Goal: Information Seeking & Learning: Learn about a topic

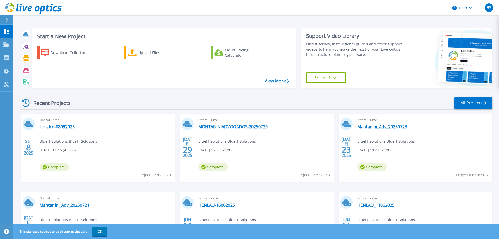
click at [55, 128] on link "Unialco-08092025" at bounding box center [57, 126] width 35 height 5
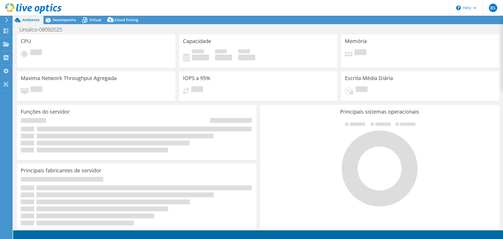
select select "USD"
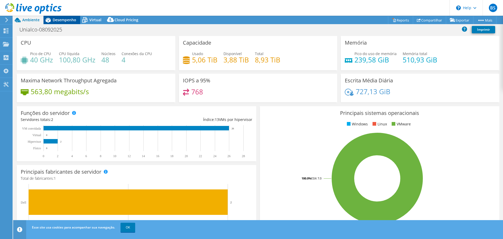
click at [61, 20] on span "Desempenho" at bounding box center [65, 19] width 24 height 5
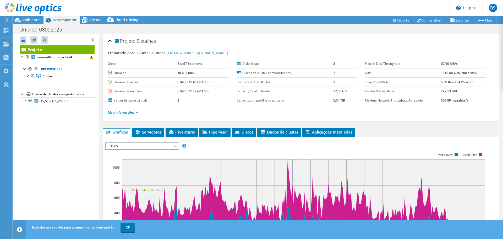
click at [6, 20] on icon at bounding box center [7, 20] width 4 height 5
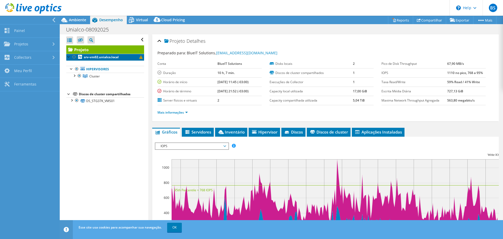
click at [130, 56] on link "srv-vm02.unialco.local" at bounding box center [105, 57] width 78 height 7
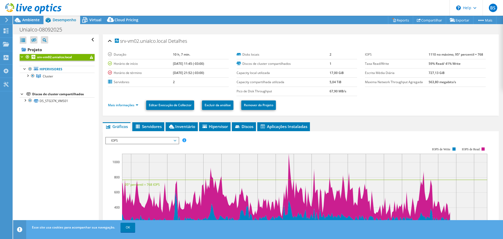
click at [90, 57] on span at bounding box center [91, 57] width 3 height 3
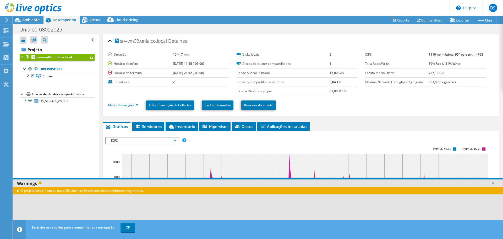
click at [16, 191] on div "O projeto contém um ou mais CRs que não foram concluídos conforme programado." at bounding box center [258, 190] width 490 height 8
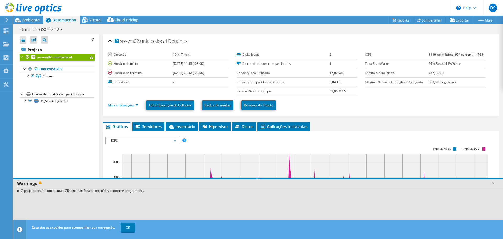
click at [18, 190] on div "O projeto contém um ou mais CRs que não foram concluídos conforme programado." at bounding box center [258, 190] width 490 height 8
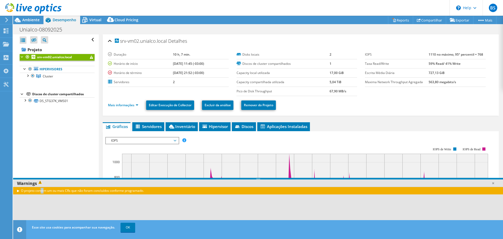
click at [18, 190] on div "O projeto contém um ou mais CRs que não foram concluídos conforme programado." at bounding box center [258, 190] width 490 height 8
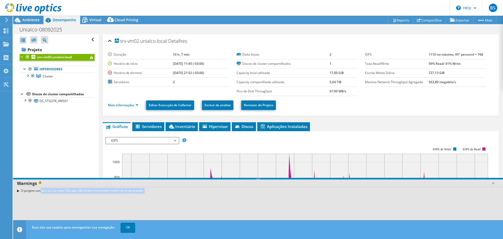
click at [18, 190] on div "O projeto contém um ou mais CRs que não foram concluídos conforme programado." at bounding box center [258, 190] width 490 height 8
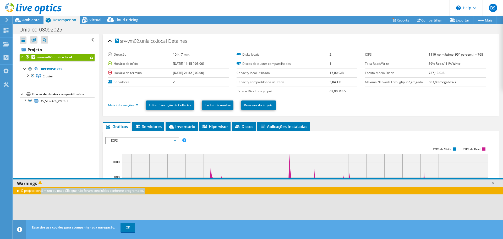
click at [18, 190] on div "O projeto contém um ou mais CRs que não foram concluídos conforme programado." at bounding box center [258, 190] width 490 height 8
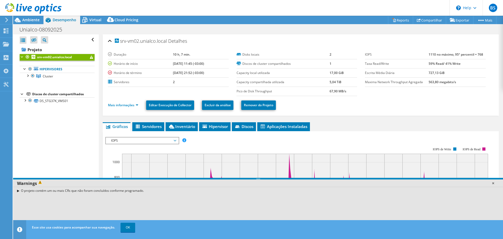
click at [493, 182] on link at bounding box center [492, 182] width 5 height 5
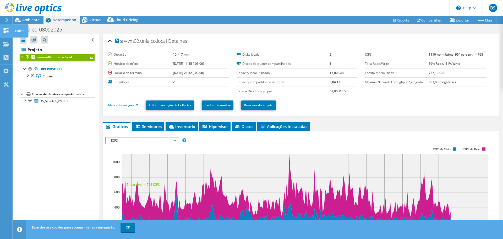
click at [14, 29] on div "Painel" at bounding box center [20, 30] width 16 height 13
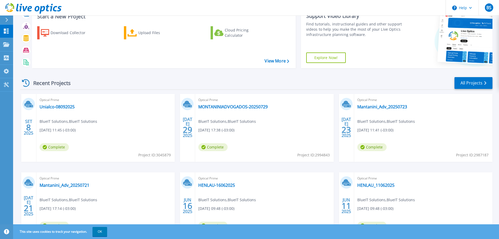
scroll to position [52, 0]
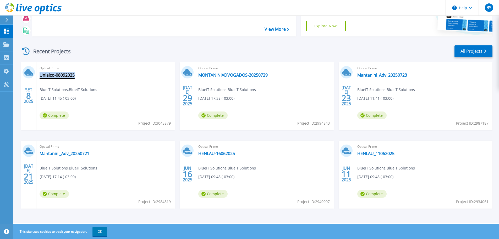
drag, startPoint x: 81, startPoint y: 77, endPoint x: 74, endPoint y: 75, distance: 7.9
click at [74, 75] on div "Optical Prime Unialco-08092025 BlueIT Solutions , BlueIT Solutions 09/08/2025, …" at bounding box center [105, 96] width 138 height 68
copy div "Unialco-08092025"
click at [65, 76] on link "Unialco-08092025" at bounding box center [57, 74] width 35 height 5
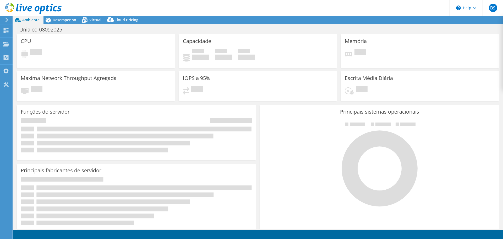
select select "USD"
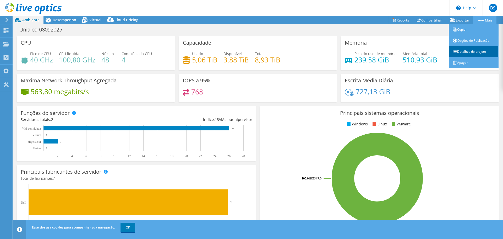
click at [471, 52] on link "Detalhes do projeto" at bounding box center [473, 51] width 50 height 11
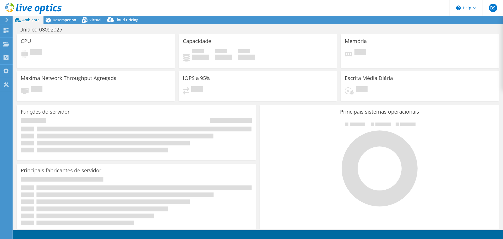
select select "USD"
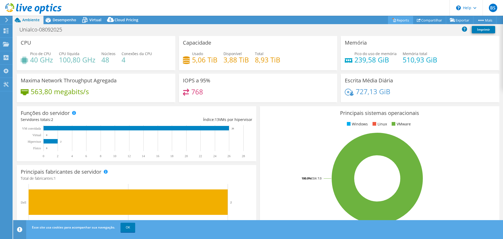
click at [393, 19] on link "Reports" at bounding box center [400, 20] width 25 height 8
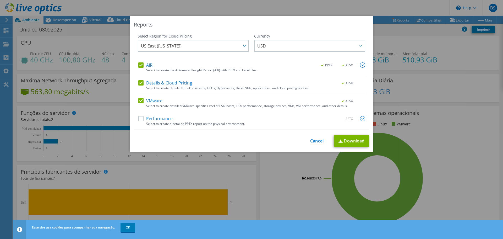
click at [313, 142] on link "Cancel" at bounding box center [316, 140] width 13 height 5
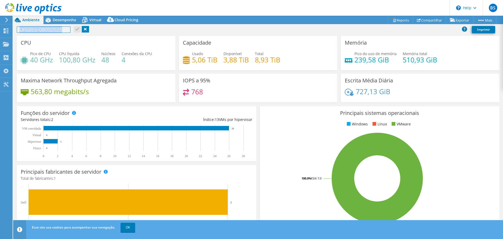
drag, startPoint x: 20, startPoint y: 30, endPoint x: 71, endPoint y: 29, distance: 51.8
click at [71, 29] on div "Unialco-08092025 Imprimir" at bounding box center [258, 30] width 490 height 10
copy h1 "Unialco-08092025"
click at [32, 8] on icon at bounding box center [33, 8] width 56 height 11
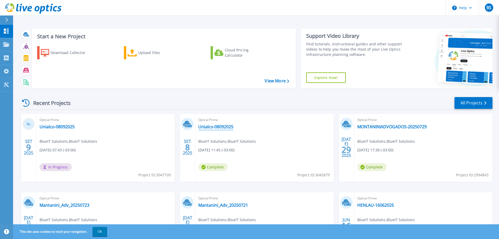
click at [224, 125] on link "Unialco-08092025" at bounding box center [215, 126] width 35 height 5
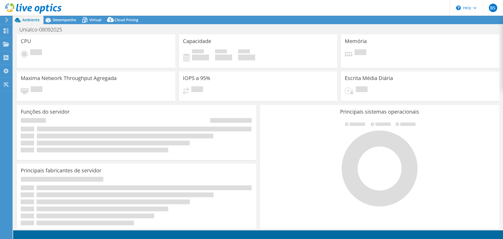
select select "USD"
click at [53, 30] on h1 "Unialco-08092025" at bounding box center [43, 30] width 53 height 6
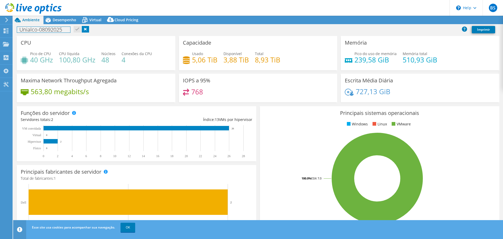
click at [66, 30] on h1 "Unialco-08092025" at bounding box center [43, 30] width 53 height 6
click at [109, 29] on div "Unialco-08092025 - Travou 1 dia Imprimir" at bounding box center [258, 30] width 490 height 10
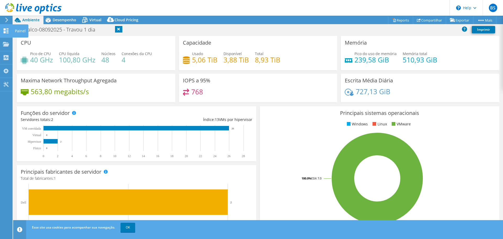
click at [7, 30] on icon at bounding box center [6, 30] width 6 height 5
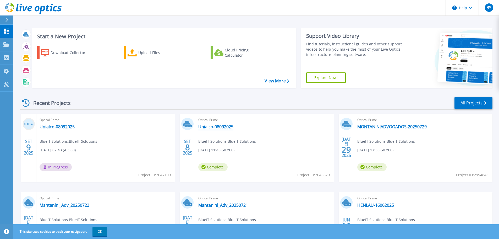
click at [219, 127] on link "Unialco-08092025" at bounding box center [215, 126] width 35 height 5
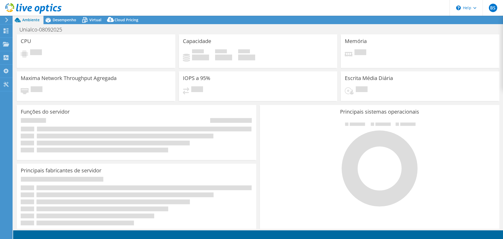
select select "USD"
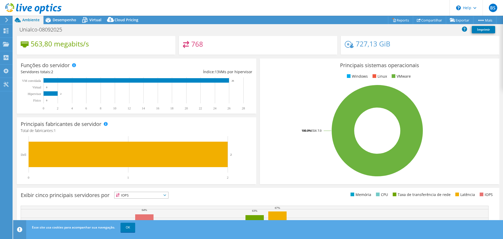
scroll to position [111, 0]
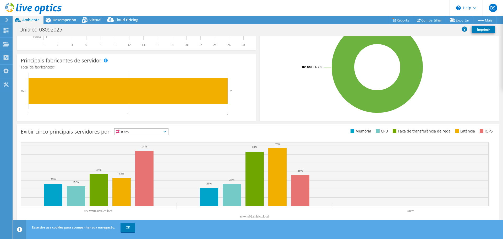
click at [146, 134] on span "IOPS" at bounding box center [141, 131] width 54 height 6
click at [140, 152] on li "CPU" at bounding box center [141, 152] width 54 height 7
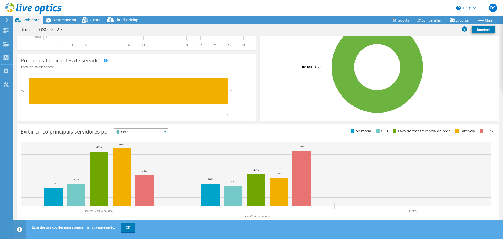
click at [150, 132] on span "CPU" at bounding box center [137, 131] width 47 height 6
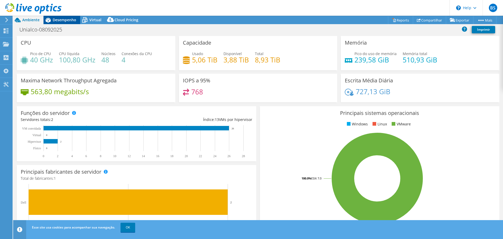
click at [54, 20] on span "Desempenho" at bounding box center [65, 19] width 24 height 5
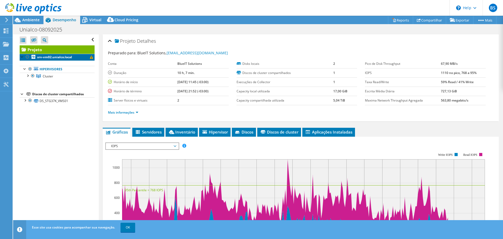
click at [42, 56] on b "srv-vm02.unialco.local" at bounding box center [54, 57] width 35 height 4
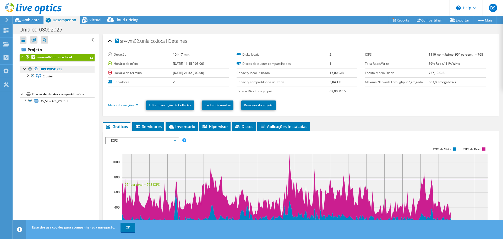
click at [77, 71] on link "Hipervisores" at bounding box center [57, 69] width 75 height 7
click at [74, 69] on link "Hipervisores" at bounding box center [57, 69] width 75 height 7
click at [47, 69] on link "Hipervisores" at bounding box center [57, 69] width 75 height 7
click at [32, 67] on div at bounding box center [29, 69] width 5 height 6
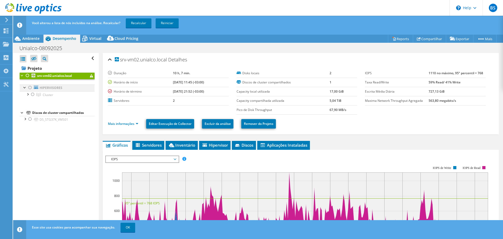
click at [31, 87] on div at bounding box center [29, 87] width 5 height 6
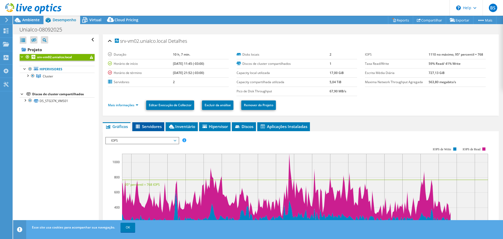
click at [149, 127] on span "Servidores" at bounding box center [148, 126] width 27 height 5
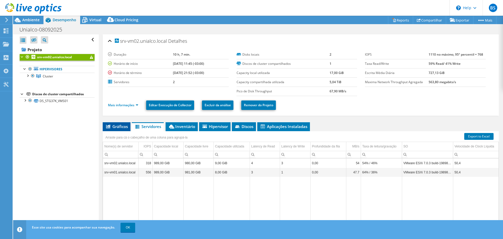
click at [115, 125] on span "Gráficos" at bounding box center [116, 126] width 23 height 5
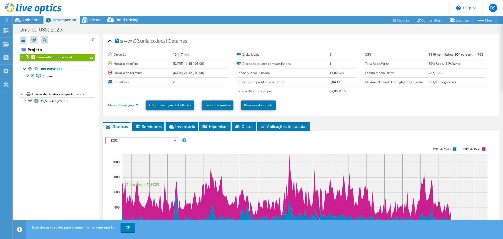
click at [137, 138] on span "IOPS" at bounding box center [141, 140] width 67 height 6
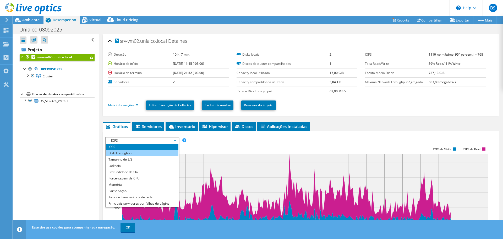
click at [140, 152] on li "Disk Throughput" at bounding box center [142, 153] width 73 height 6
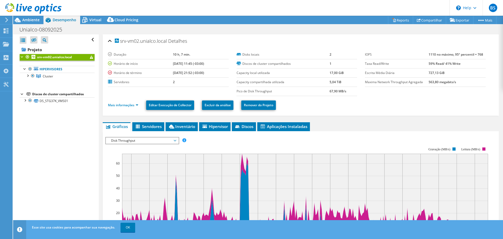
click at [136, 139] on span "Disk Throughput" at bounding box center [141, 140] width 67 height 6
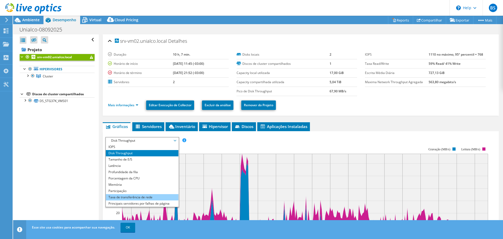
click at [132, 196] on li "Taxa de transferência de rede" at bounding box center [142, 197] width 73 height 6
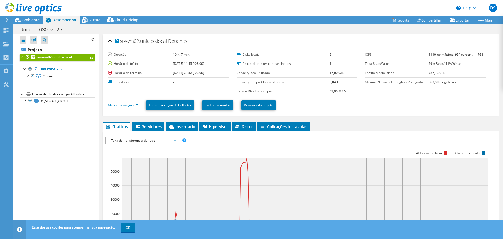
click at [137, 139] on span "Taxa de transferência de rede" at bounding box center [141, 140] width 67 height 6
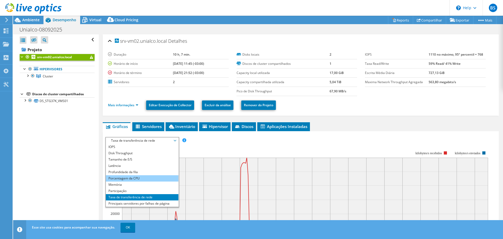
click at [139, 175] on li "Porcentagem da CPU" at bounding box center [142, 178] width 73 height 6
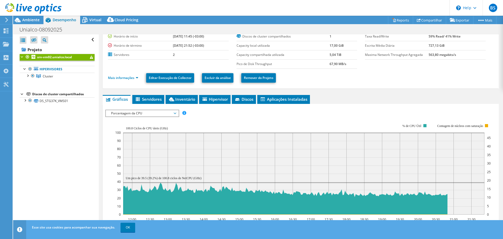
scroll to position [52, 0]
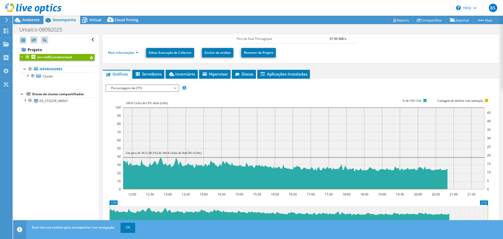
click at [138, 86] on span "Porcentagem da CPU" at bounding box center [141, 88] width 67 height 6
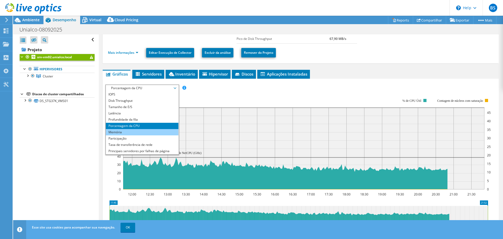
click at [132, 133] on li "Memória" at bounding box center [142, 132] width 73 height 6
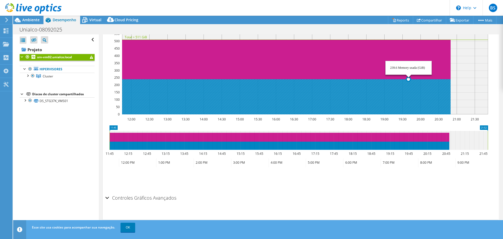
scroll to position [49, 0]
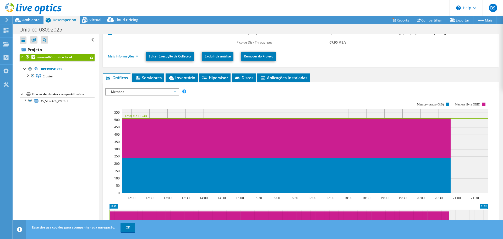
click at [151, 88] on span "Memória" at bounding box center [141, 91] width 67 height 6
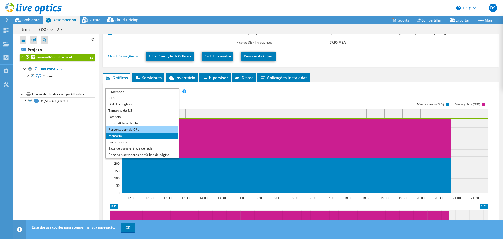
click at [136, 129] on li "Porcentagem da CPU" at bounding box center [142, 129] width 73 height 6
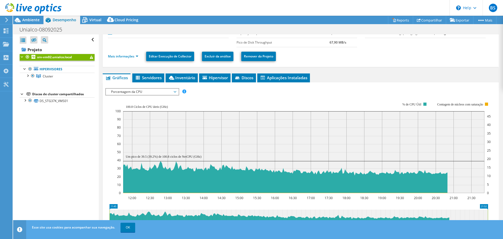
scroll to position [101, 0]
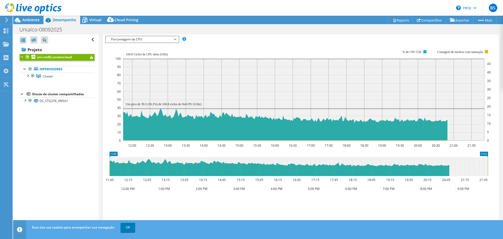
click at [124, 40] on span "Porcentagem da CPU" at bounding box center [141, 39] width 67 height 6
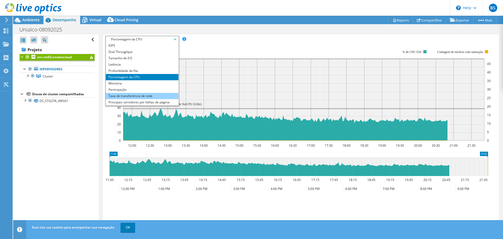
click at [121, 97] on li "Taxa de transferência de rede" at bounding box center [142, 96] width 73 height 6
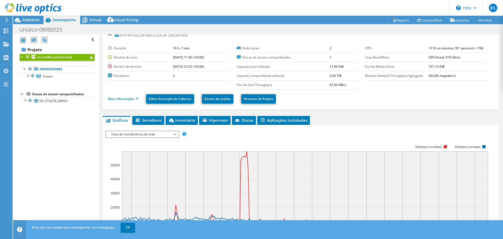
scroll to position [0, 0]
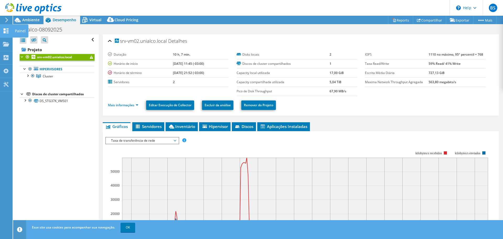
click at [13, 29] on div "Painel" at bounding box center [20, 30] width 16 height 13
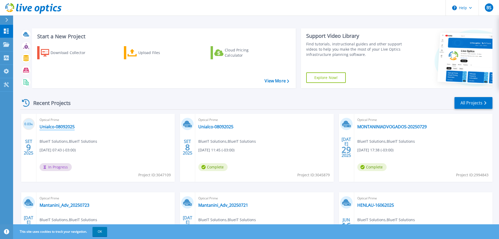
click at [54, 128] on link "Unialco-08092025" at bounding box center [57, 126] width 35 height 5
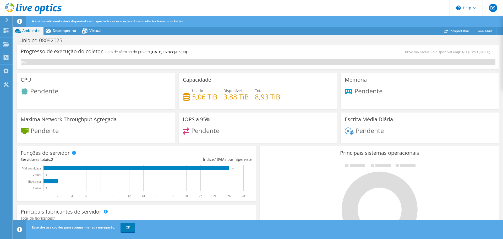
click at [135, 98] on div "CPU Pendente" at bounding box center [96, 91] width 158 height 36
click at [6, 18] on use at bounding box center [6, 20] width 3 height 5
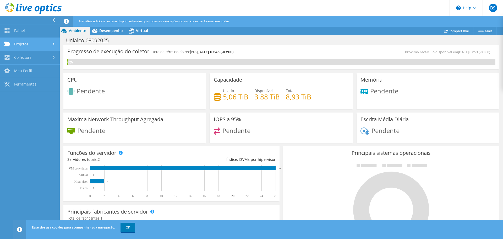
click at [34, 44] on link "Projetos" at bounding box center [30, 44] width 60 height 13
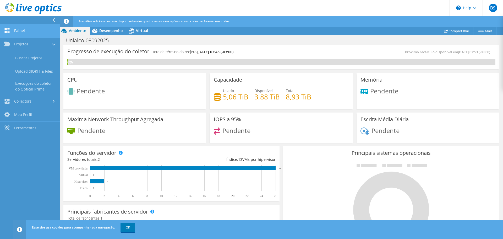
click at [21, 30] on link "Painel" at bounding box center [30, 30] width 60 height 13
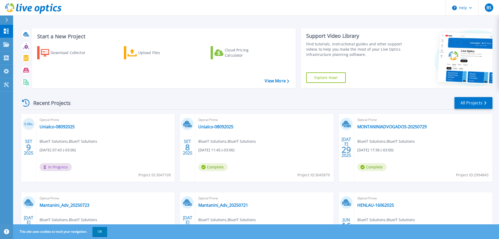
click at [174, 73] on div "Download Collector Upload Files Cloud Pricing Calculator" at bounding box center [163, 63] width 260 height 43
click at [164, 86] on div "Start a New Project Download Collector Upload Files Cloud Pricing Calculator Vi…" at bounding box center [164, 58] width 264 height 60
